Goal: Task Accomplishment & Management: Manage account settings

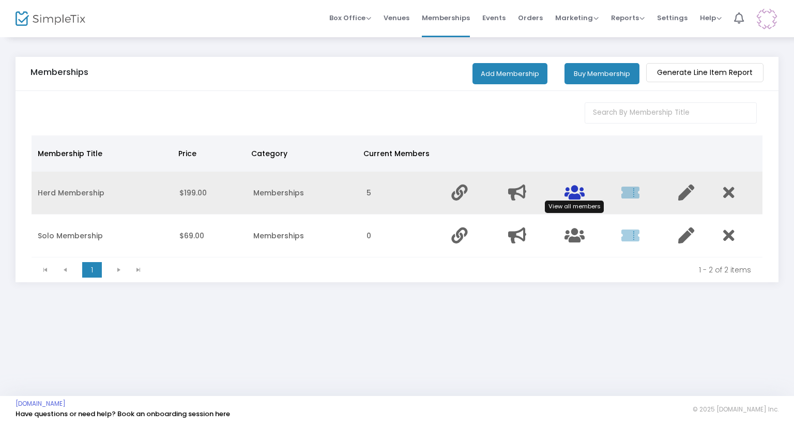
click at [564, 189] on icon "Data table" at bounding box center [574, 193] width 20 height 16
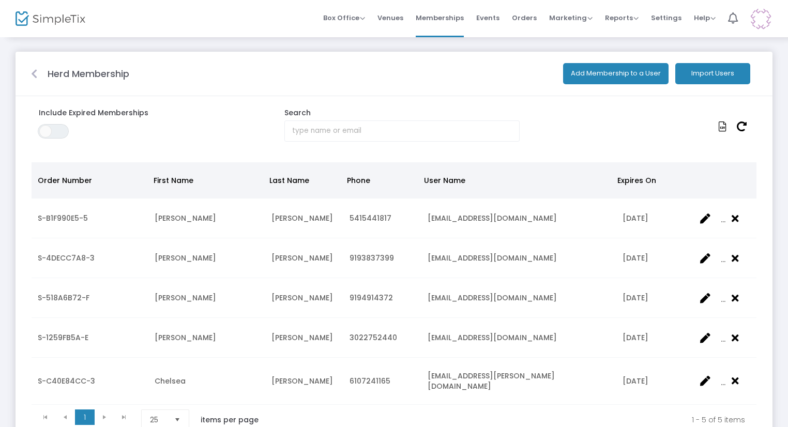
click at [641, 71] on button "Add Membership to a User" at bounding box center [615, 73] width 105 height 21
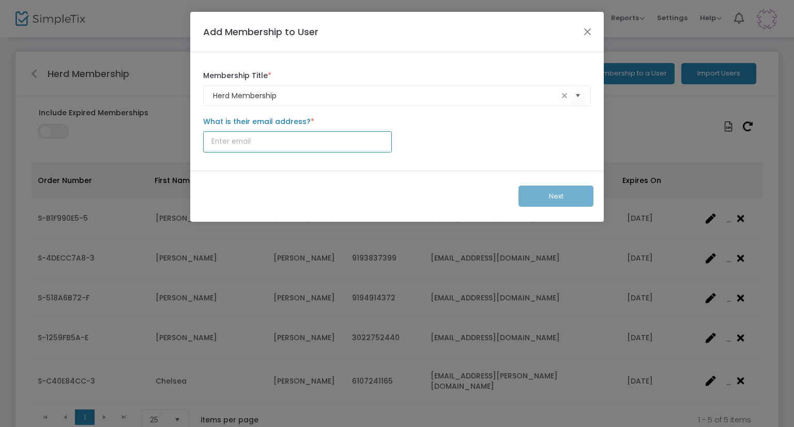
click at [283, 150] on input "What is their email address? *" at bounding box center [297, 141] width 189 height 21
click at [593, 31] on button "Close" at bounding box center [587, 31] width 13 height 13
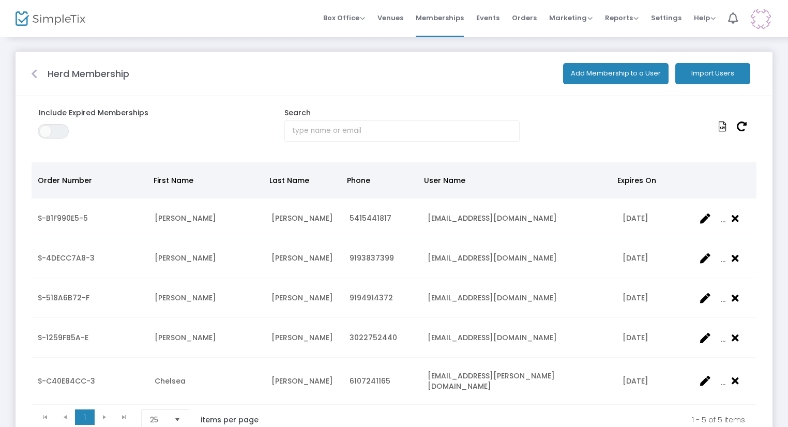
click at [609, 77] on button "Add Membership to a User" at bounding box center [615, 73] width 105 height 21
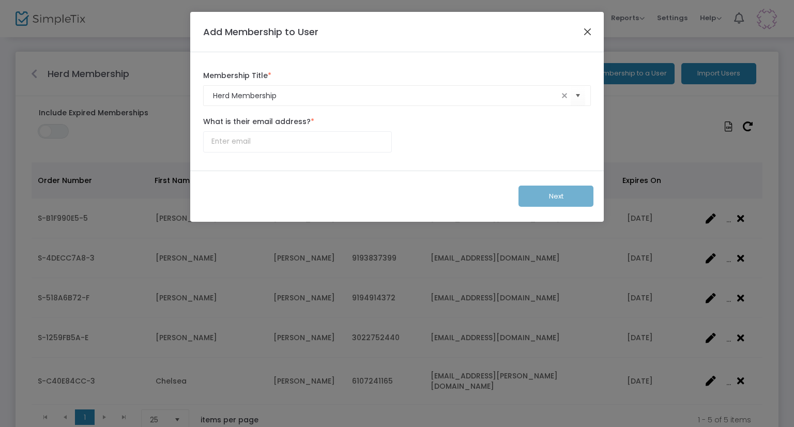
click at [588, 34] on button "Close" at bounding box center [587, 31] width 13 height 13
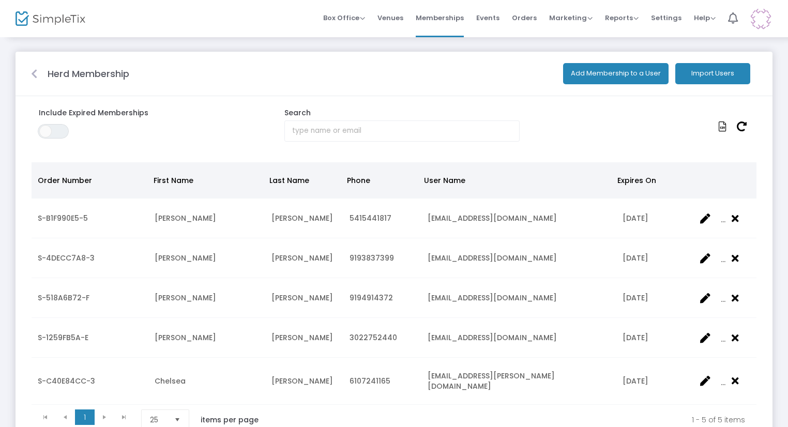
click at [727, 73] on button "Import Users" at bounding box center [712, 73] width 75 height 21
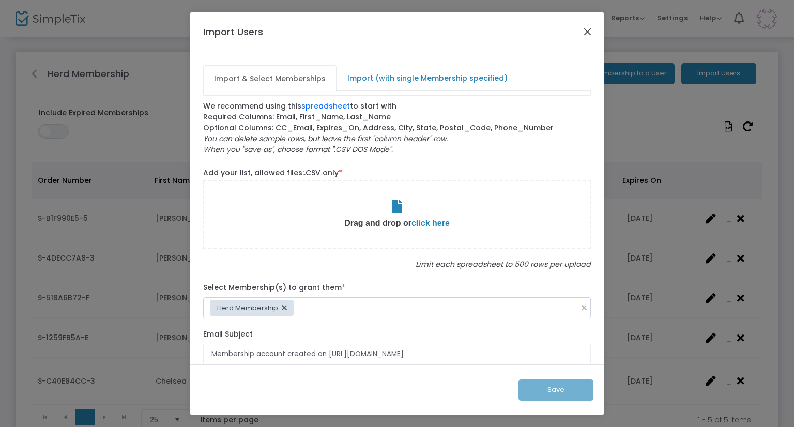
click at [591, 28] on button "Close" at bounding box center [587, 31] width 13 height 13
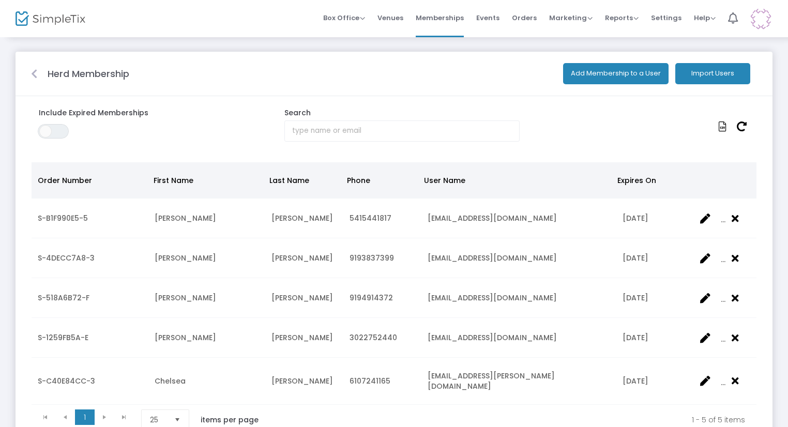
click at [35, 77] on icon at bounding box center [34, 74] width 6 height 10
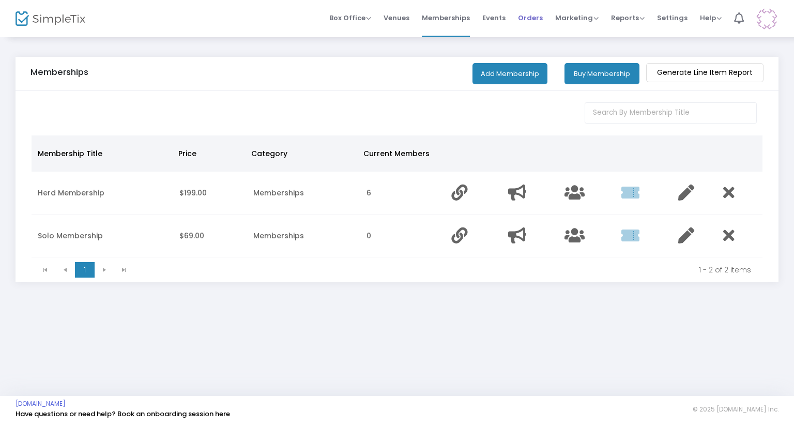
click at [539, 20] on span "Orders" at bounding box center [530, 18] width 25 height 26
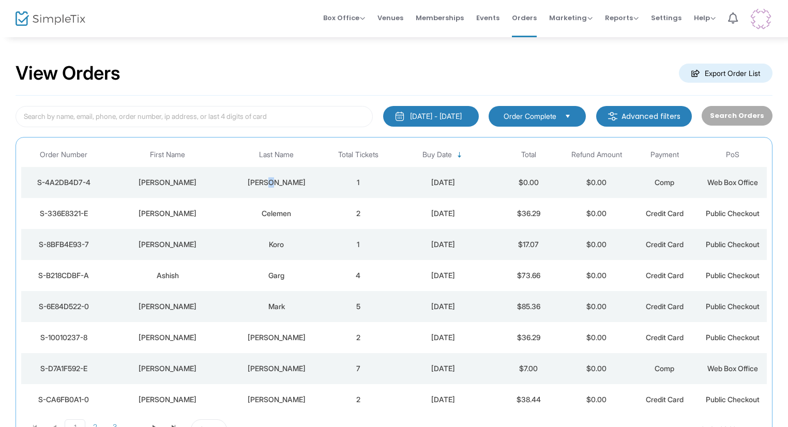
click at [274, 177] on div "[PERSON_NAME]" at bounding box center [277, 182] width 90 height 10
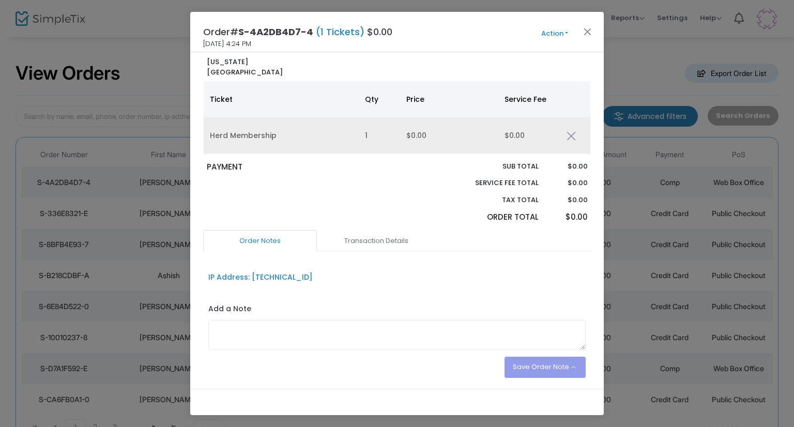
scroll to position [78, 0]
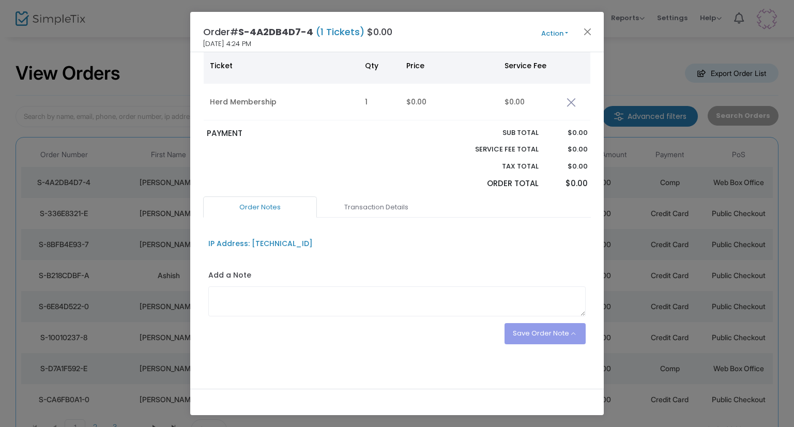
click at [642, 193] on ngb-modal-window "Order# S-4A2DB4D7-4 (1 Tickets) $0.00 [DATE] 4:24 PM Action Edit Order Add Anot…" at bounding box center [397, 213] width 794 height 427
click at [591, 33] on button "Close" at bounding box center [587, 31] width 13 height 13
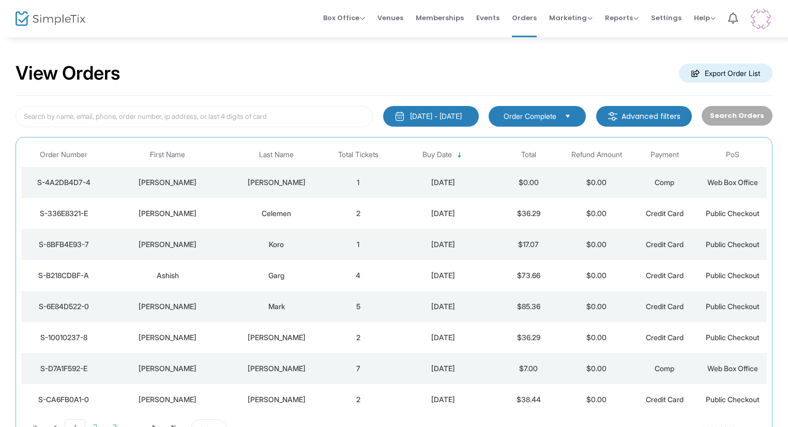
click at [389, 205] on td "2" at bounding box center [358, 213] width 68 height 31
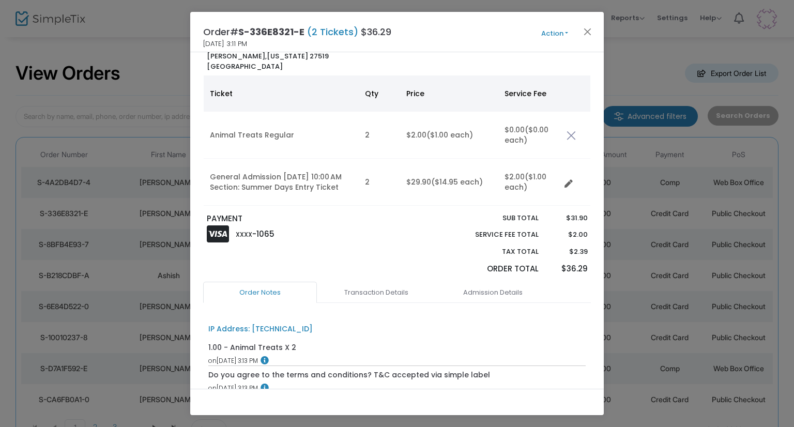
scroll to position [32, 0]
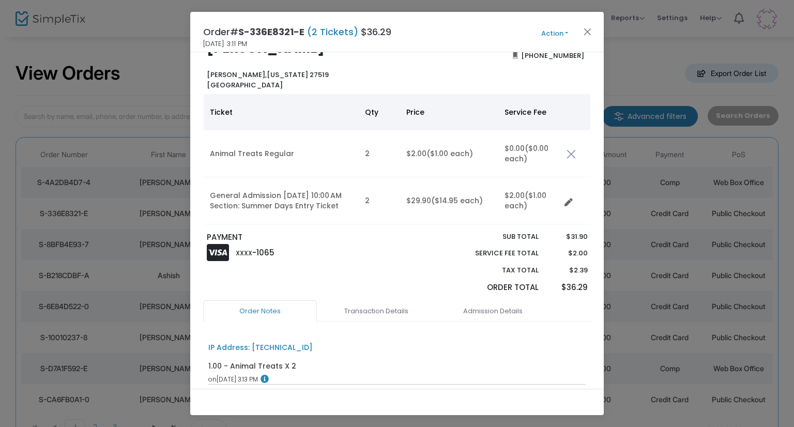
drag, startPoint x: 693, startPoint y: 207, endPoint x: 755, endPoint y: 203, distance: 62.6
click at [724, 207] on ngb-modal-window "Order# S-336E8321-E (2 Tickets) $36.29 [DATE] 3:11 PM Action Mark Admitted Edit…" at bounding box center [397, 213] width 794 height 427
